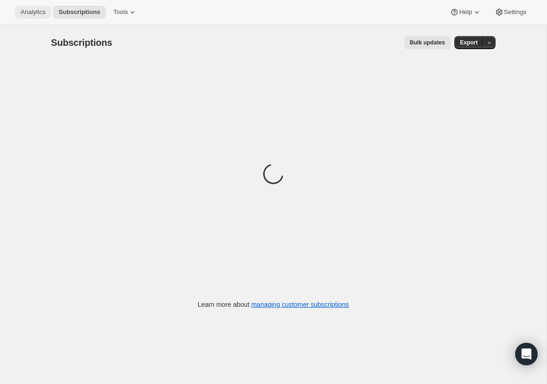
click at [35, 13] on span "Analytics" at bounding box center [33, 11] width 25 height 7
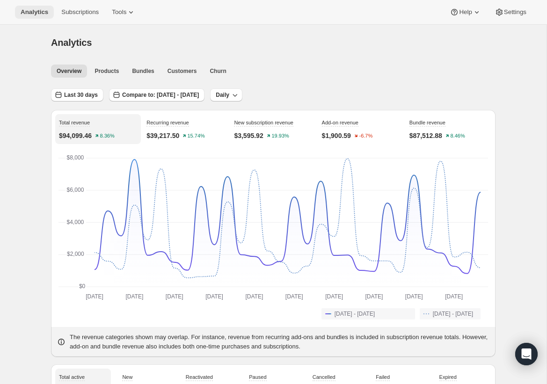
click at [35, 13] on span "Analytics" at bounding box center [35, 11] width 28 height 7
click at [109, 72] on span "Products" at bounding box center [107, 70] width 24 height 7
